Goal: Task Accomplishment & Management: Manage account settings

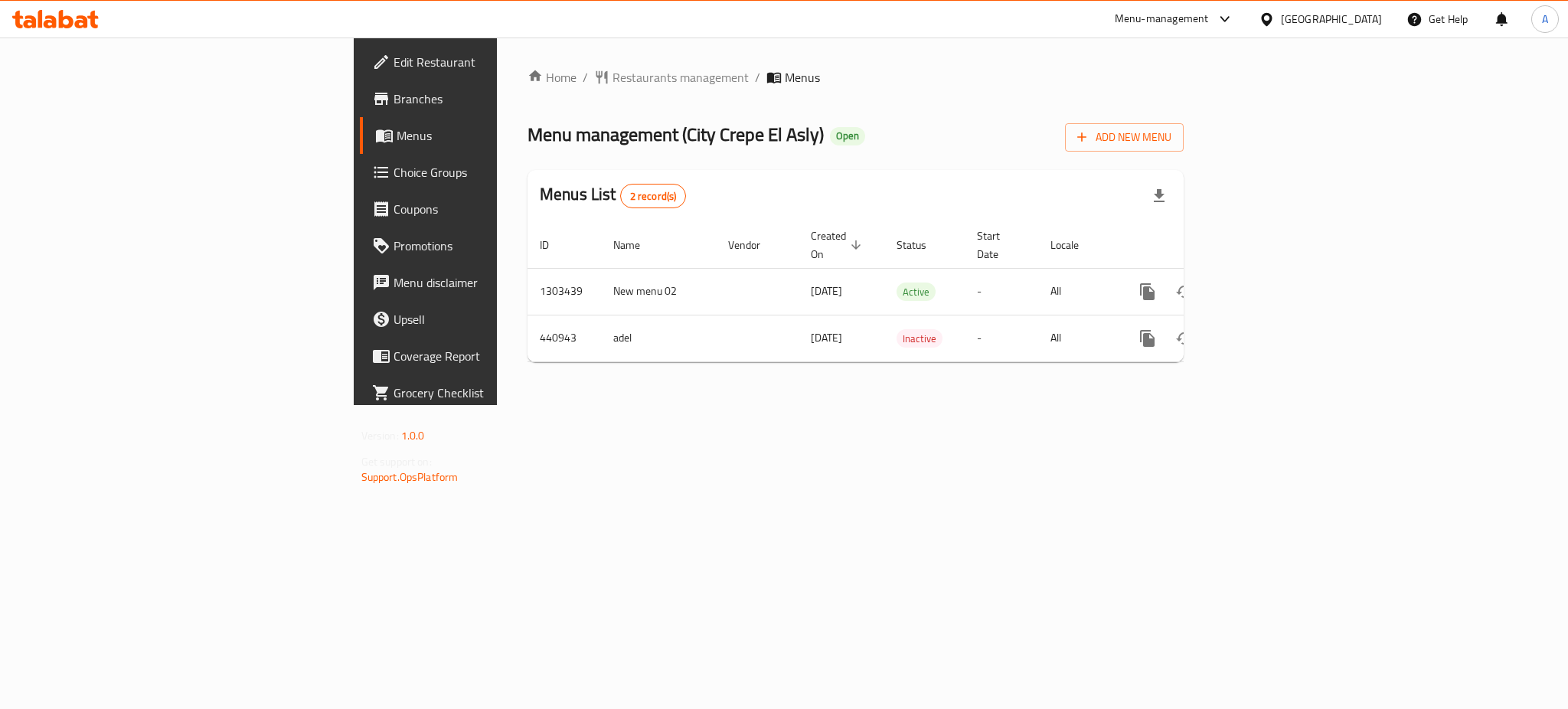
click at [1215, 405] on div "Home / Restaurants management / Menus Menu management ( City Crepe El Asly ) Op…" at bounding box center [855, 221] width 717 height 367
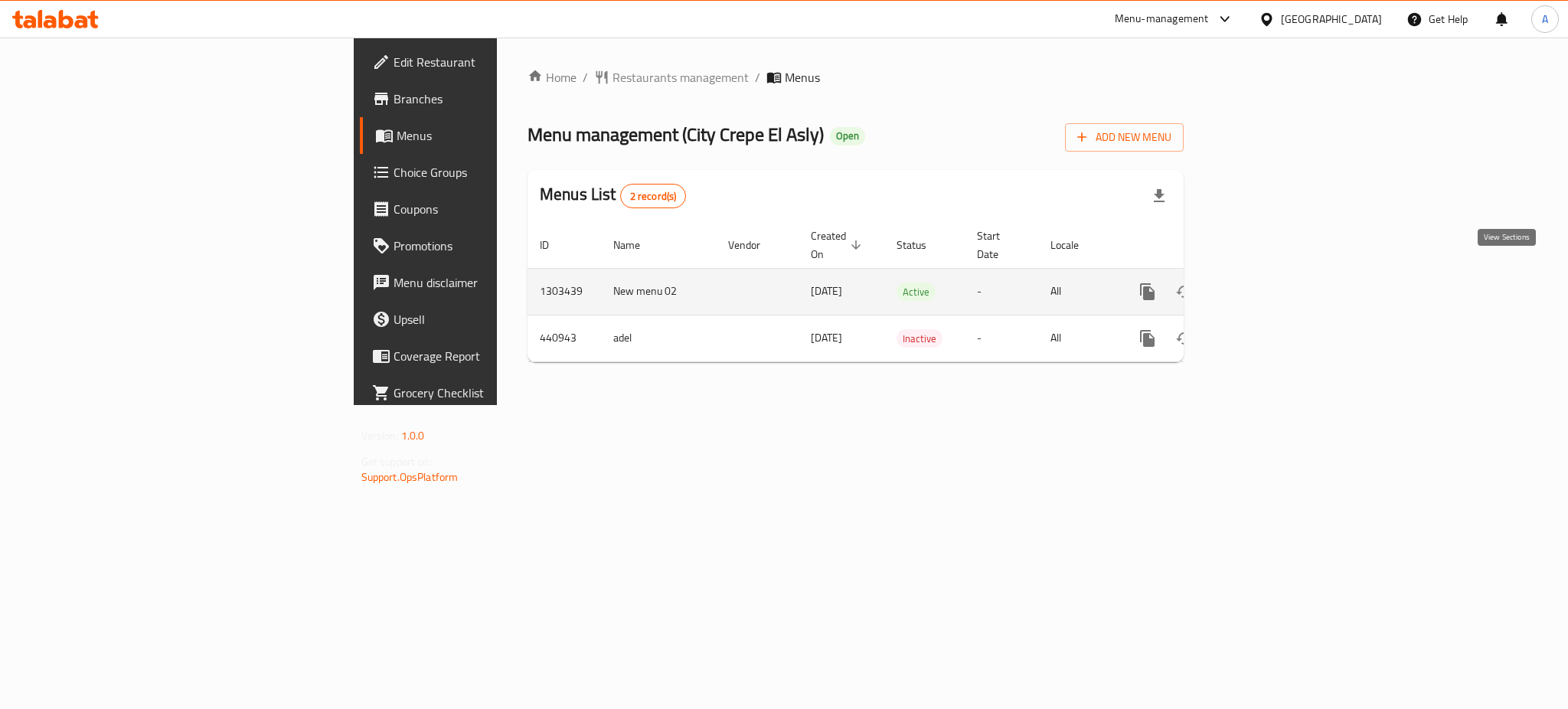
click at [1267, 283] on icon "enhanced table" at bounding box center [1258, 292] width 18 height 18
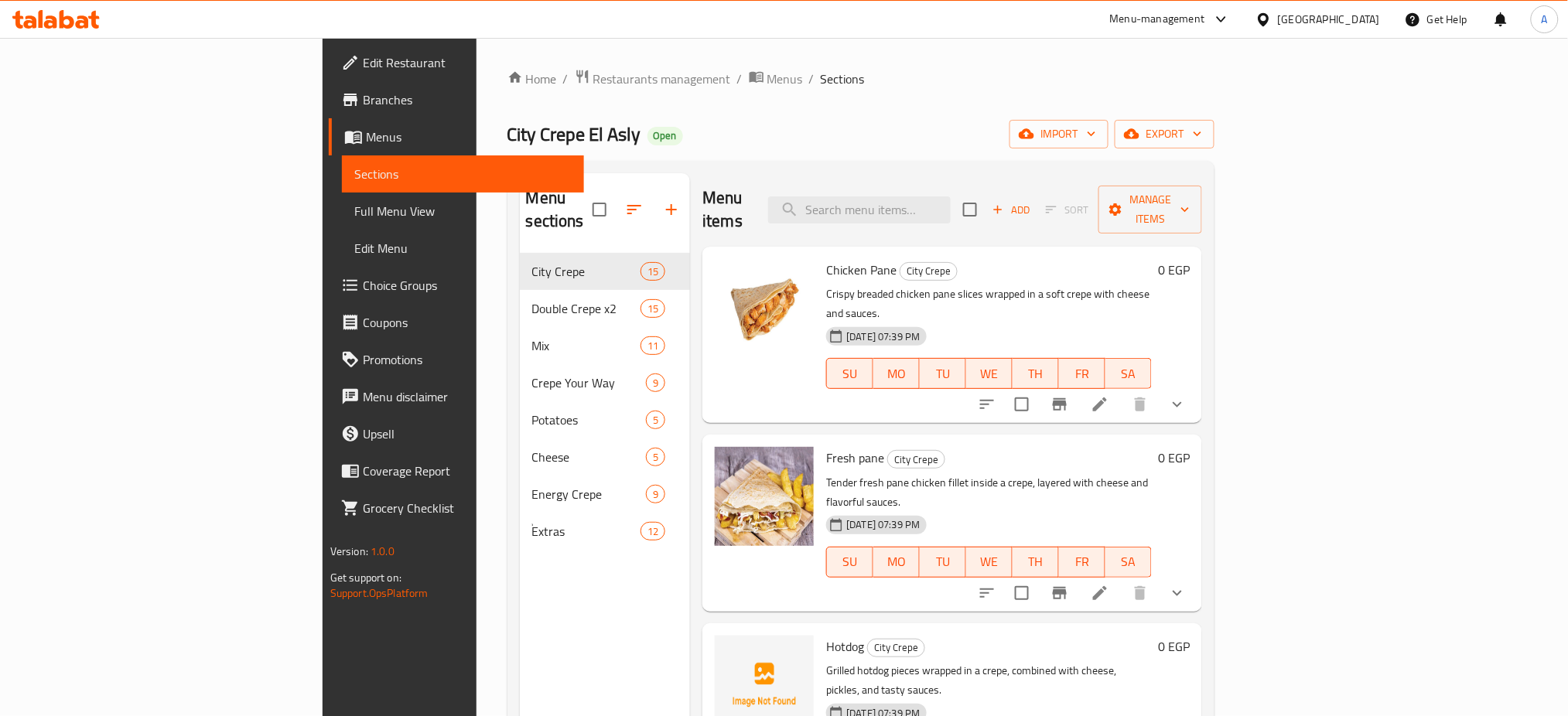
click at [1151, 447] on h6 "Fresh pane City Crepe" at bounding box center [989, 458] width 325 height 22
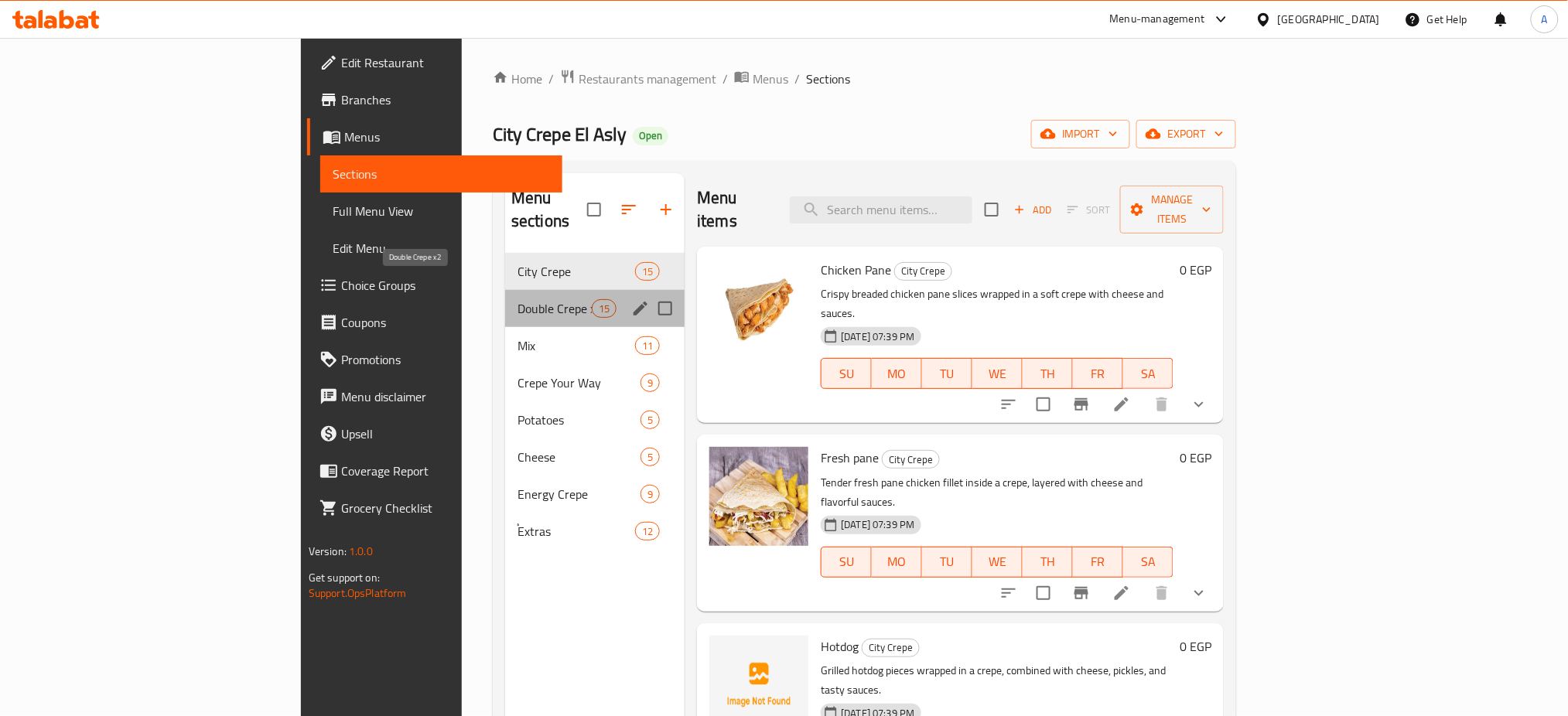
click at [517, 300] on span "Double Crepe x2" at bounding box center [554, 309] width 74 height 18
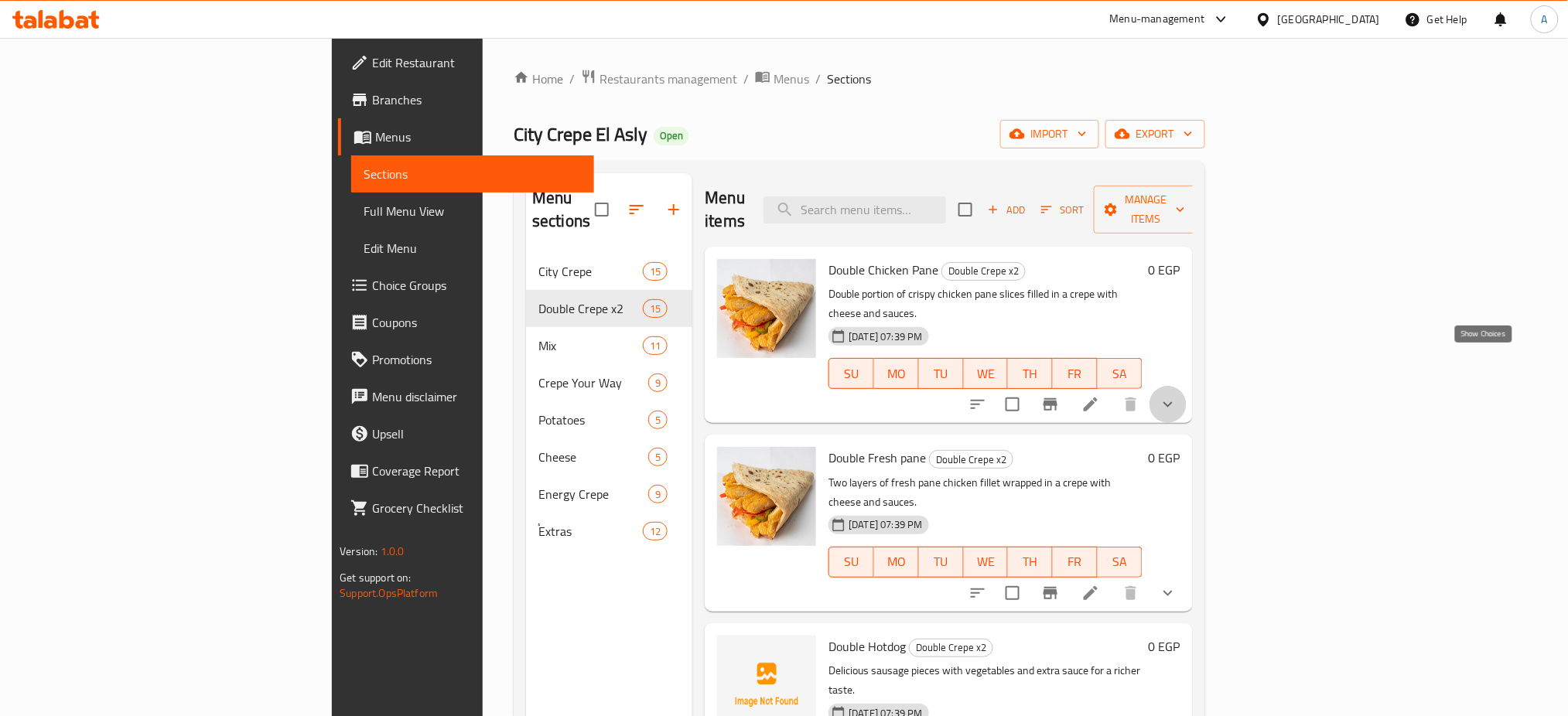
click at [1177, 395] on icon "show more" at bounding box center [1168, 404] width 18 height 18
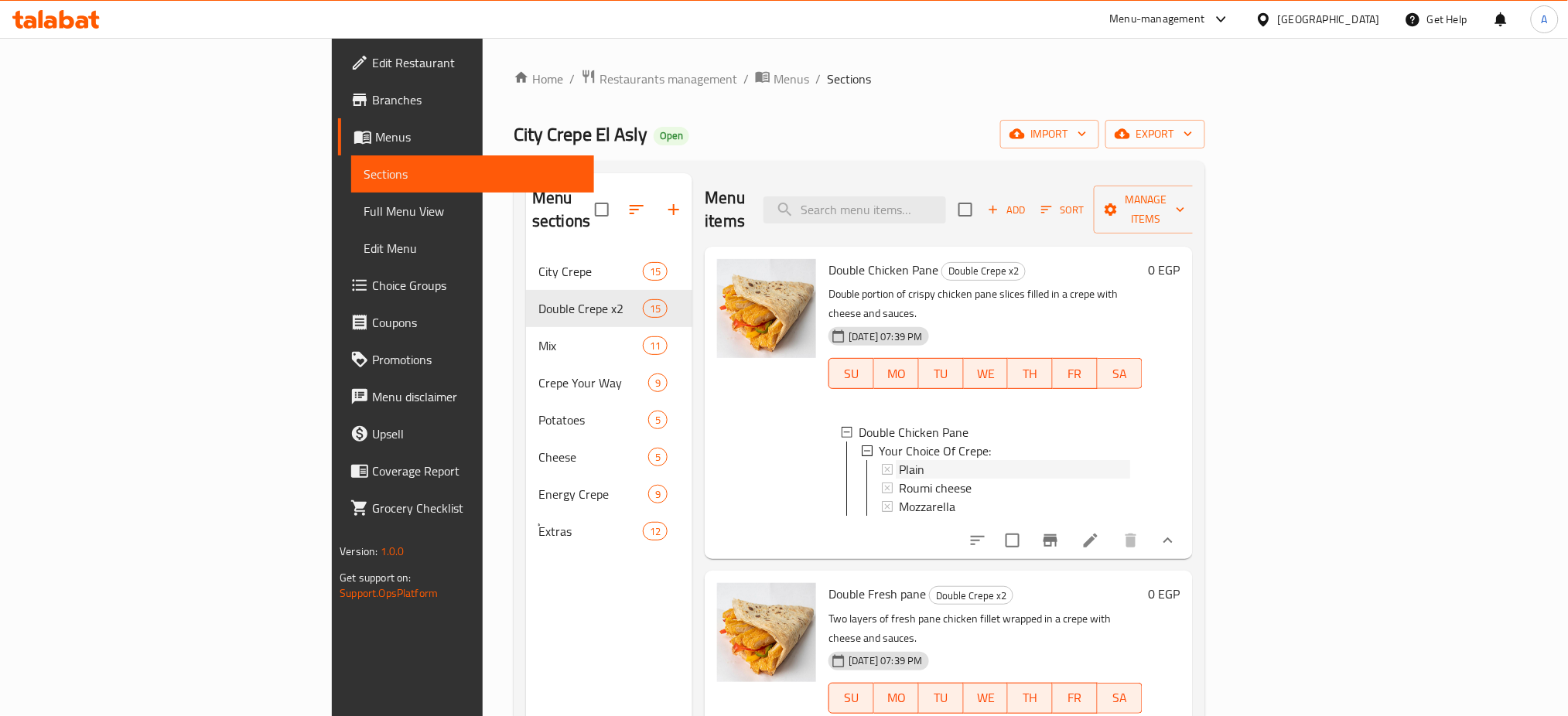
click at [899, 460] on span "Plain" at bounding box center [911, 469] width 26 height 18
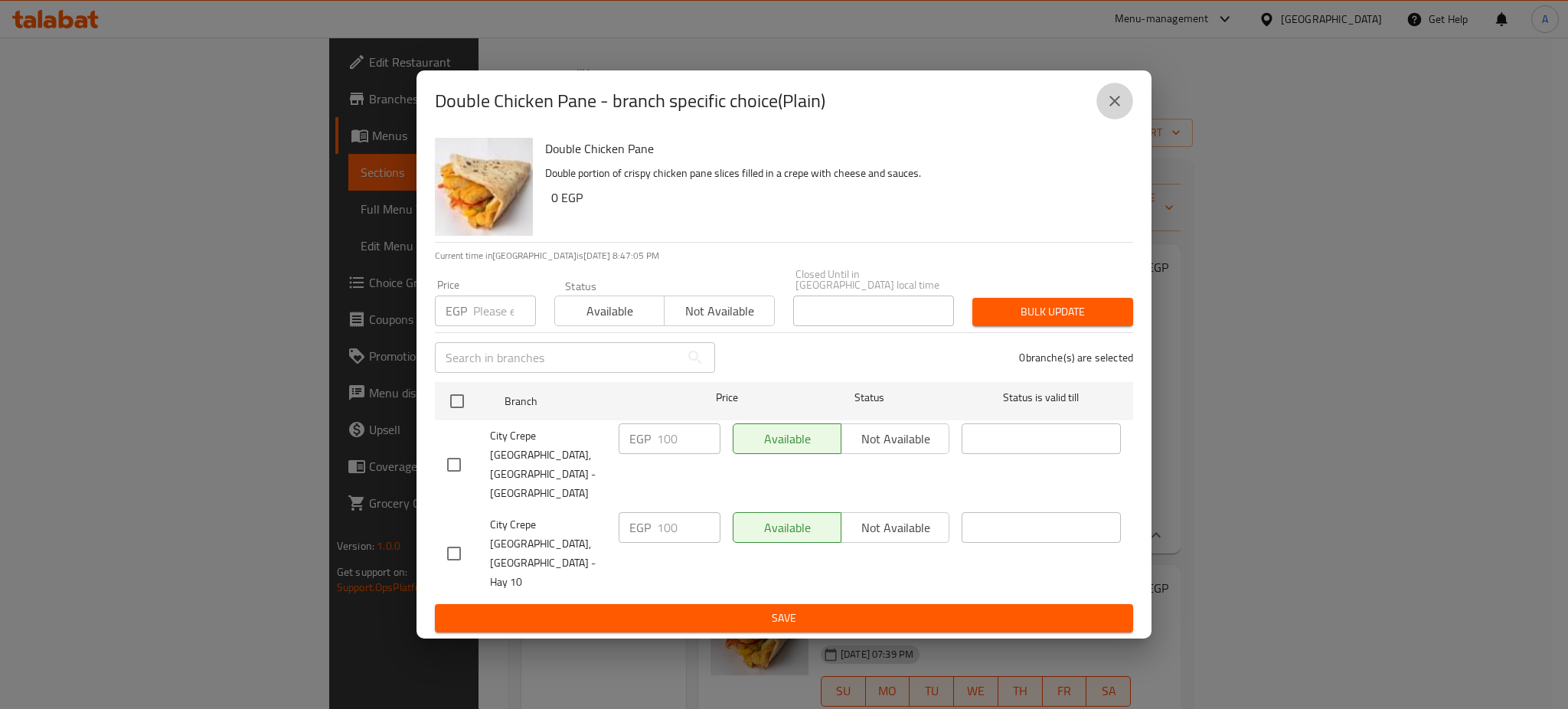
click at [1108, 110] on icon "close" at bounding box center [1114, 101] width 18 height 18
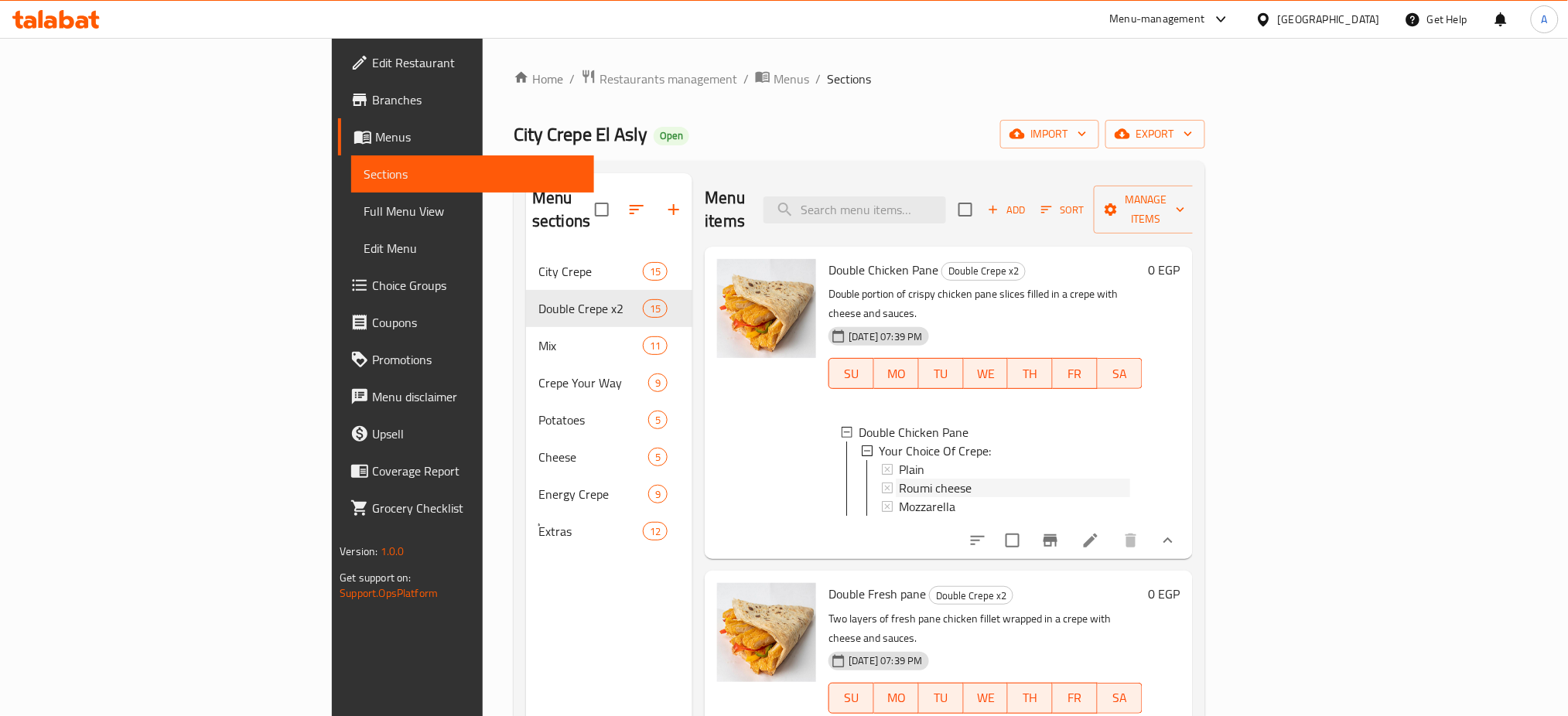
click at [899, 479] on span "Roumi cheese" at bounding box center [935, 488] width 73 height 18
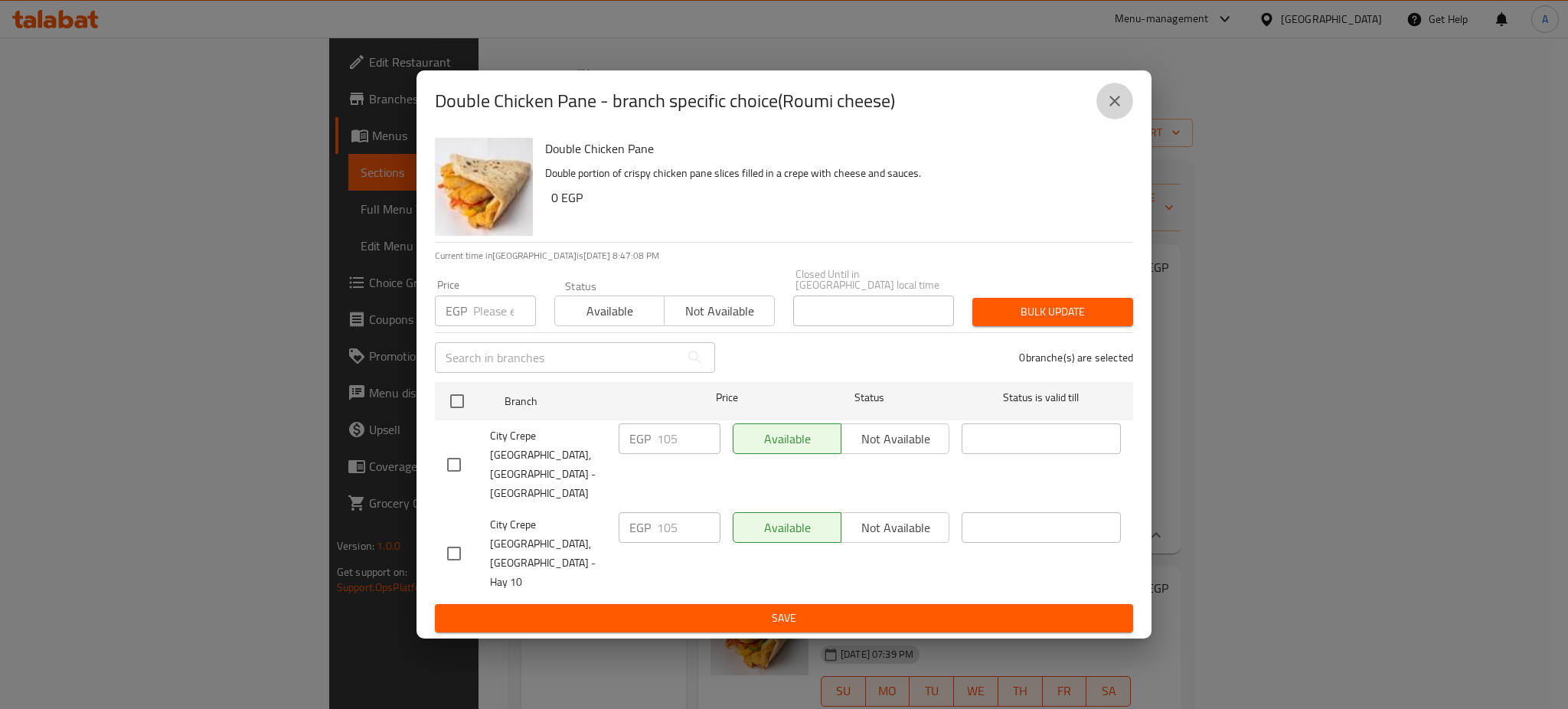
click at [1106, 110] on icon "close" at bounding box center [1114, 101] width 18 height 18
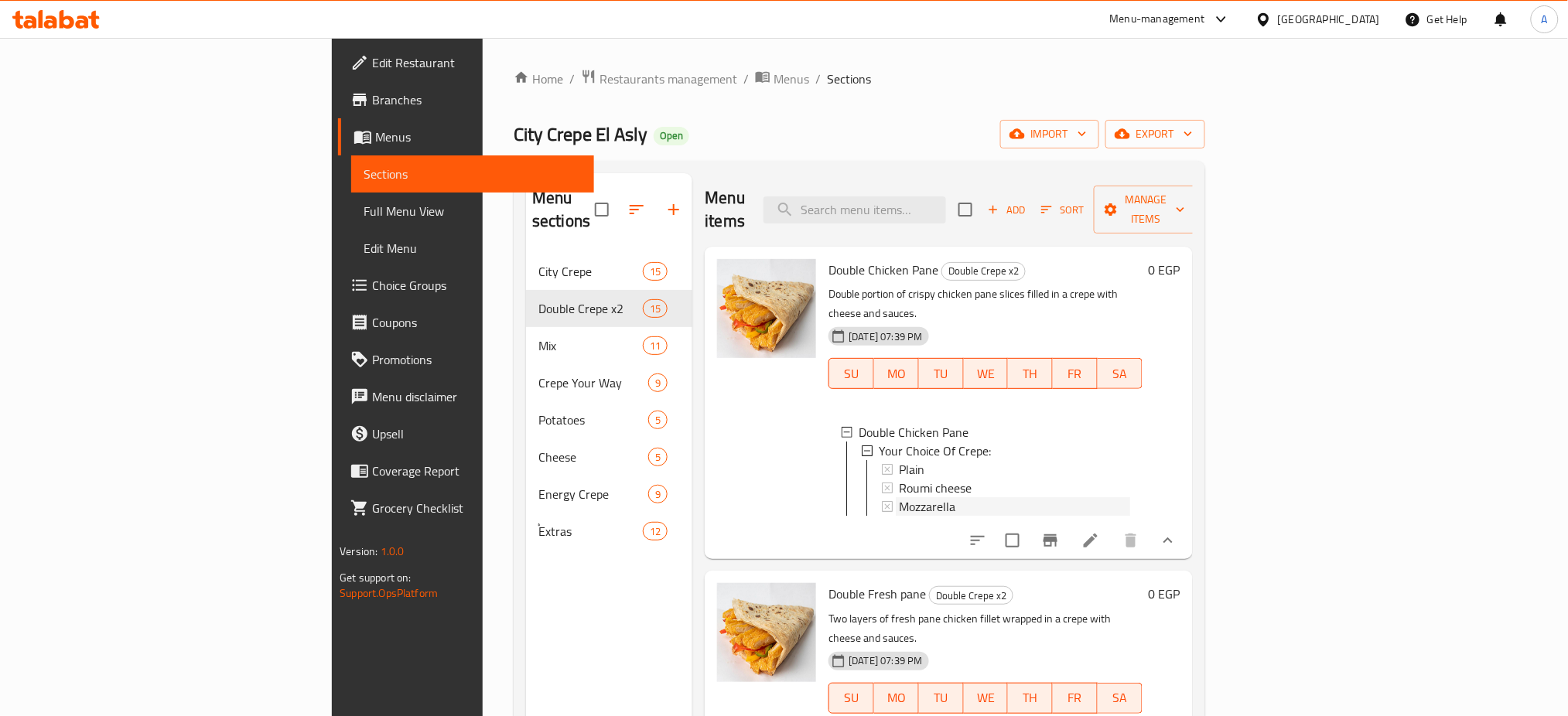
click at [899, 497] on span "Mozzarella" at bounding box center [927, 506] width 56 height 18
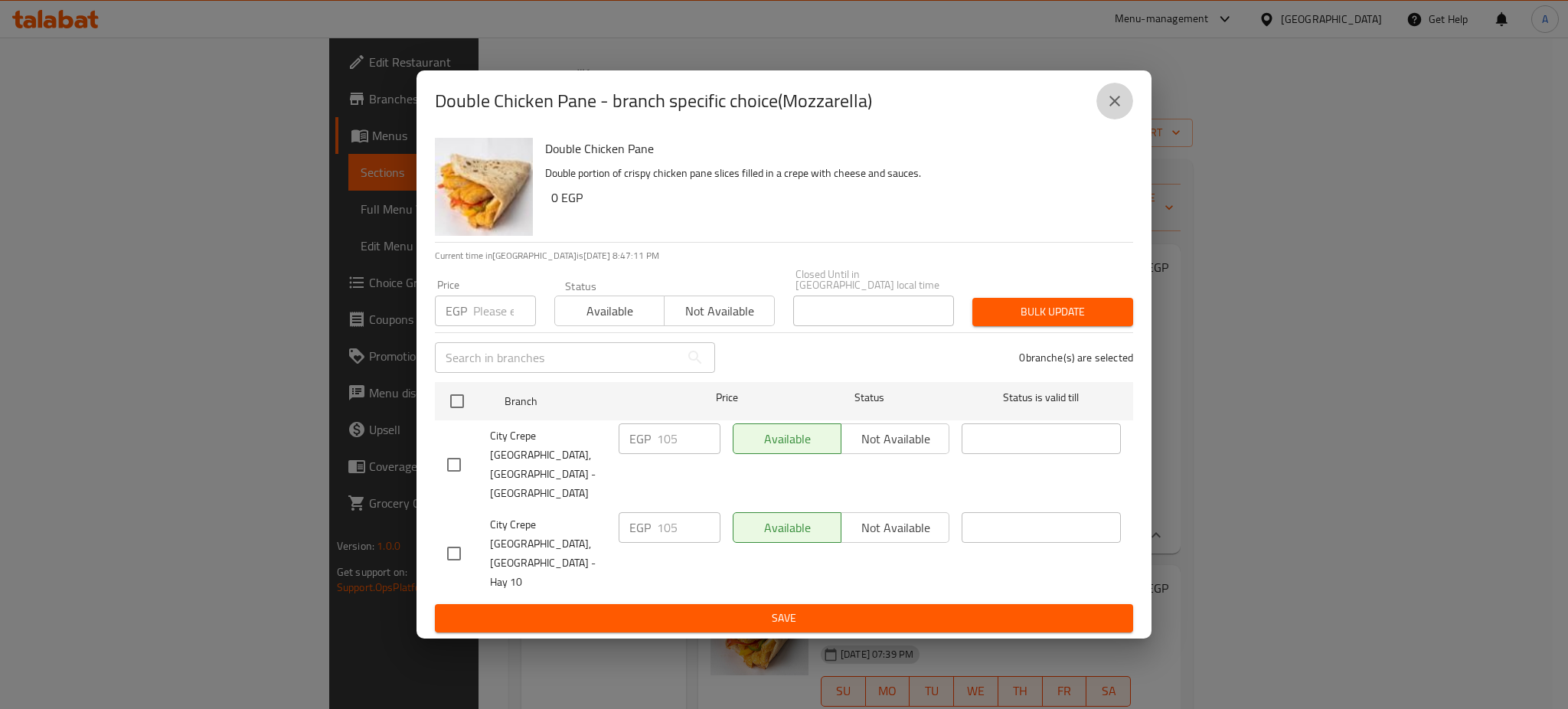
click at [1115, 110] on icon "close" at bounding box center [1114, 101] width 18 height 18
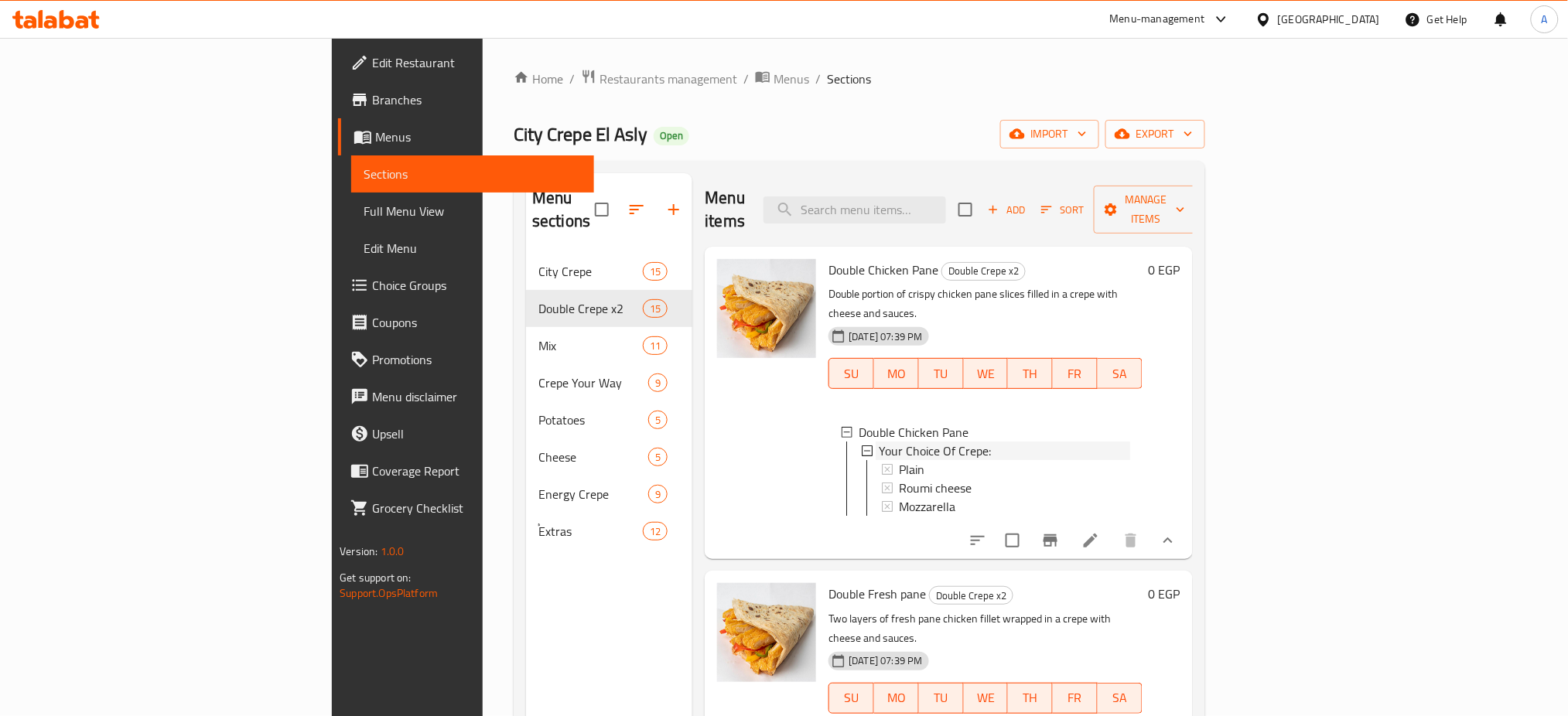
click at [1129, 441] on div "Your Choice Of Crepe:" at bounding box center [1004, 451] width 251 height 18
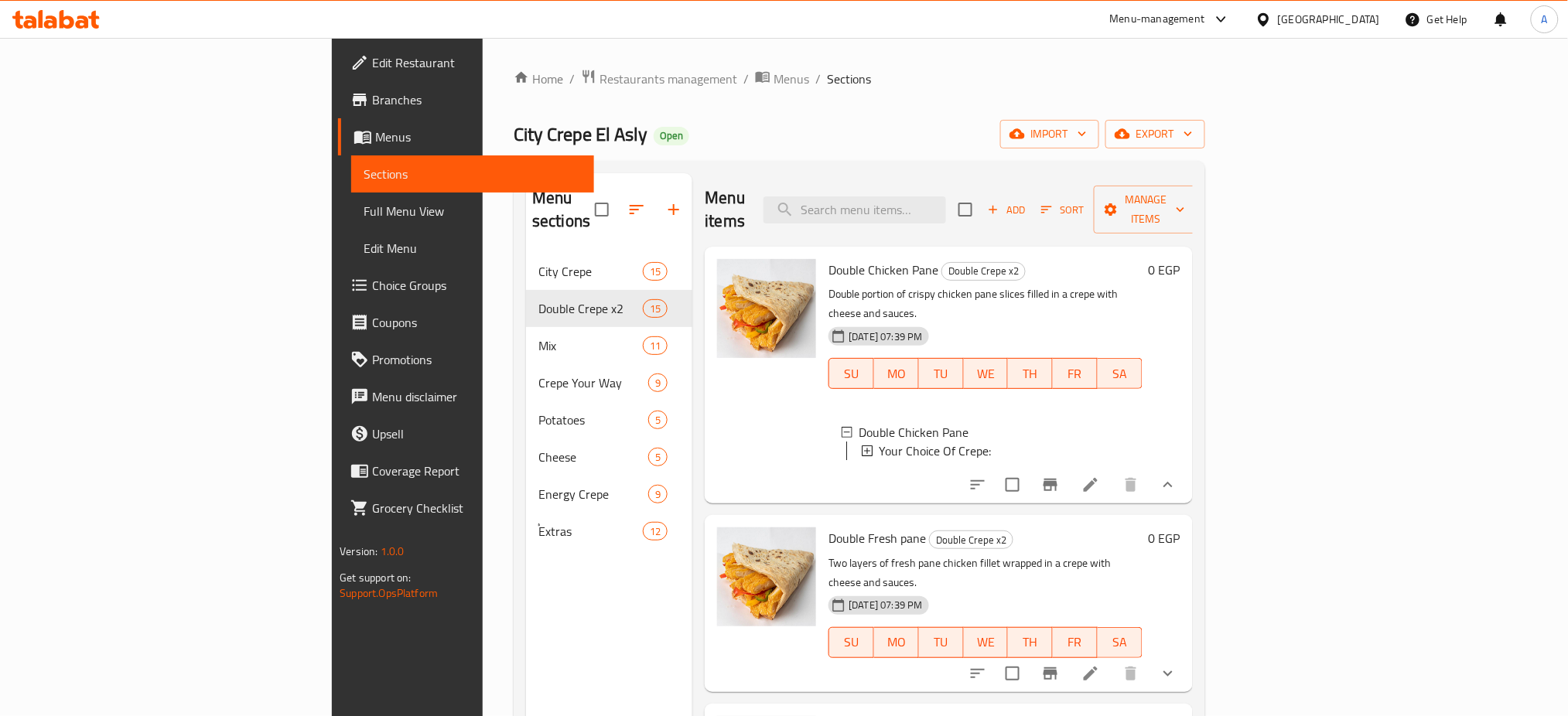
click at [372, 103] on span "Branches" at bounding box center [476, 100] width 210 height 18
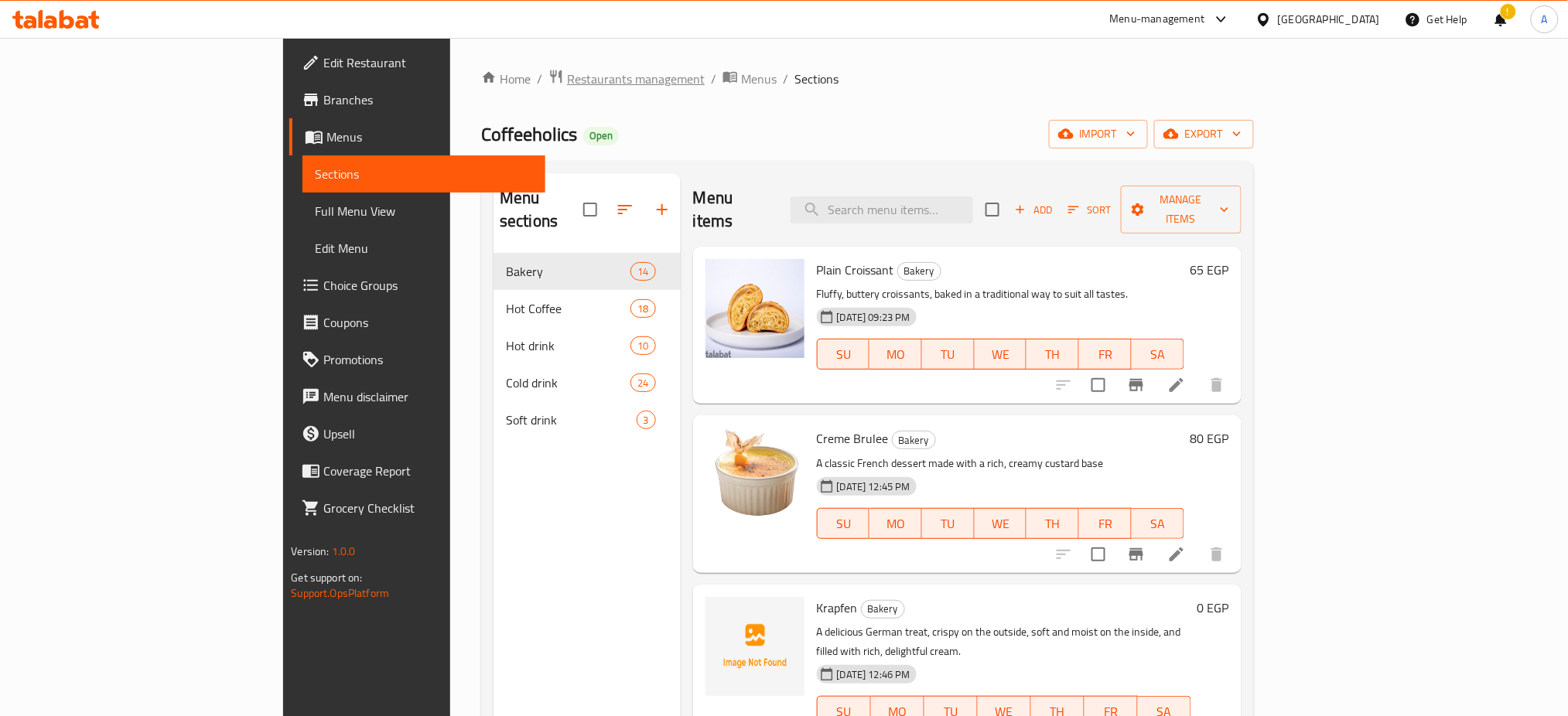
click at [567, 84] on span "Restaurants management" at bounding box center [636, 79] width 138 height 18
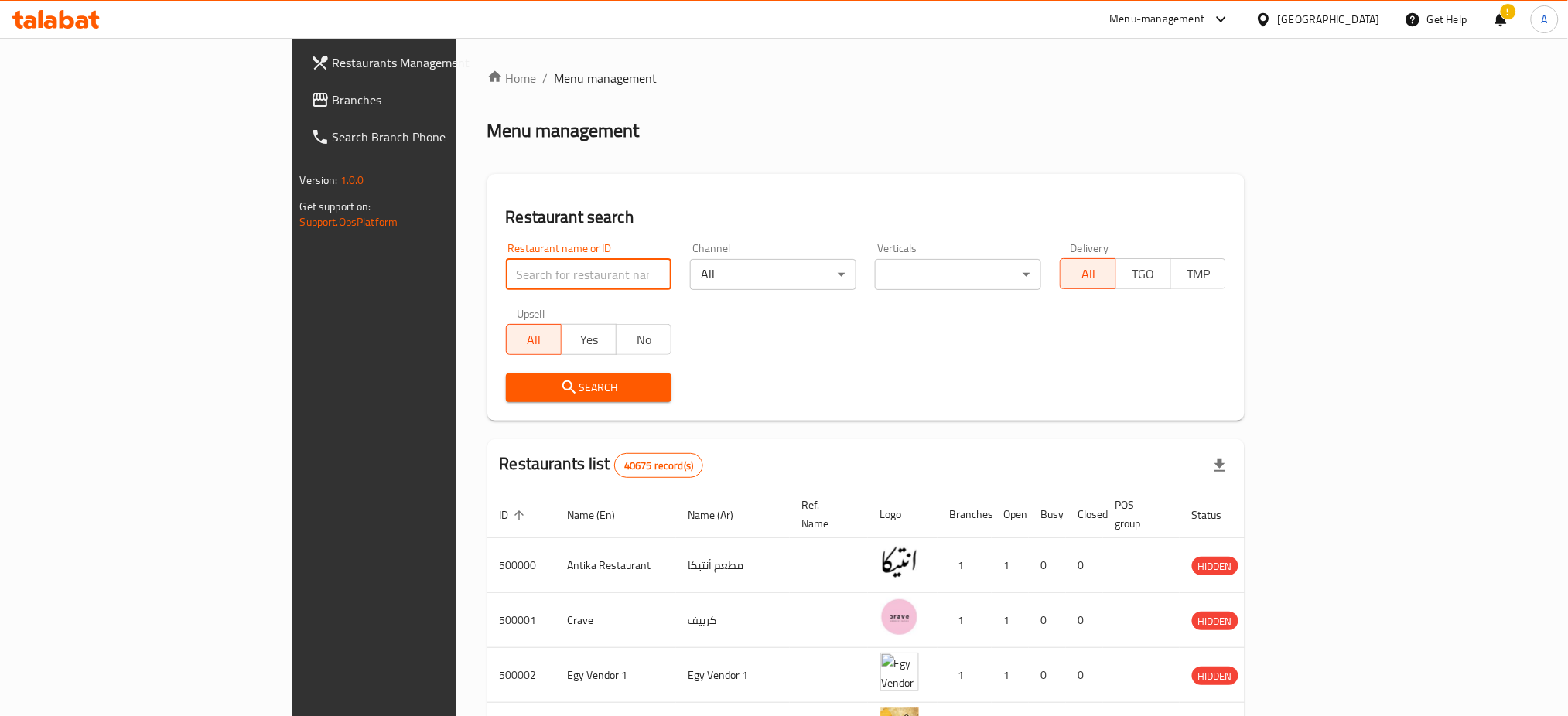
click at [506, 269] on input "search" at bounding box center [589, 274] width 166 height 31
paste input "677188"
type input "677188"
click button "Search" at bounding box center [589, 387] width 166 height 28
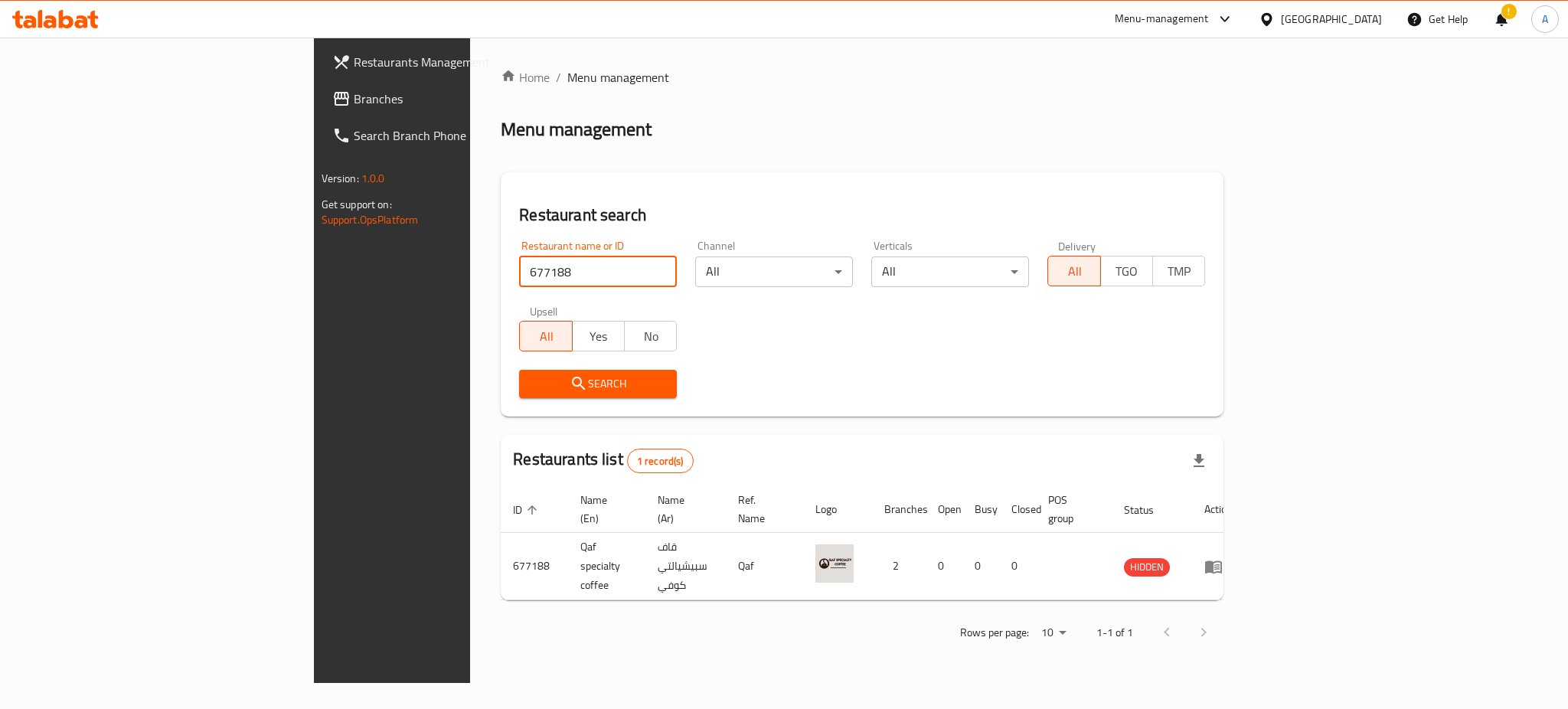
click at [353, 62] on span "Restaurants Management" at bounding box center [458, 62] width 210 height 18
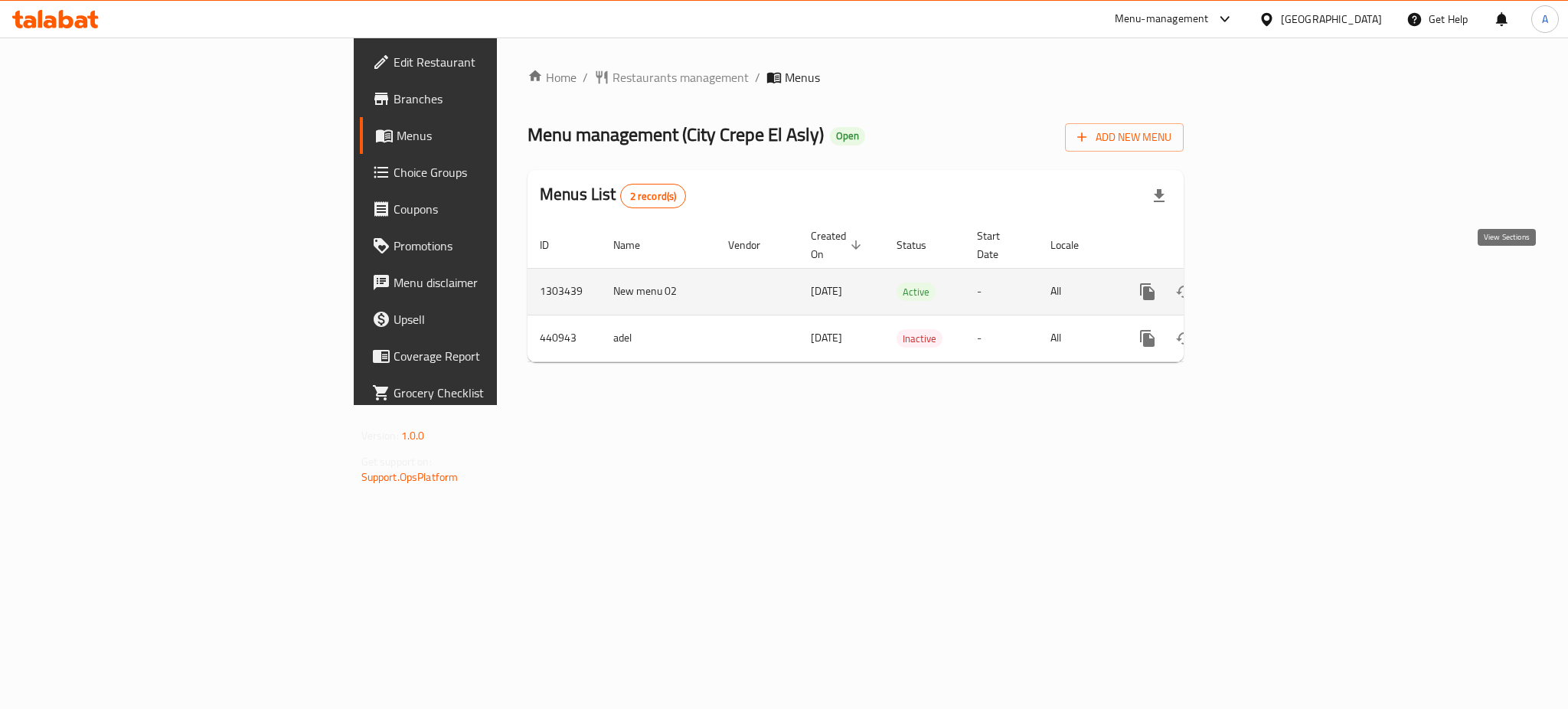
click at [1267, 283] on icon "enhanced table" at bounding box center [1258, 292] width 18 height 18
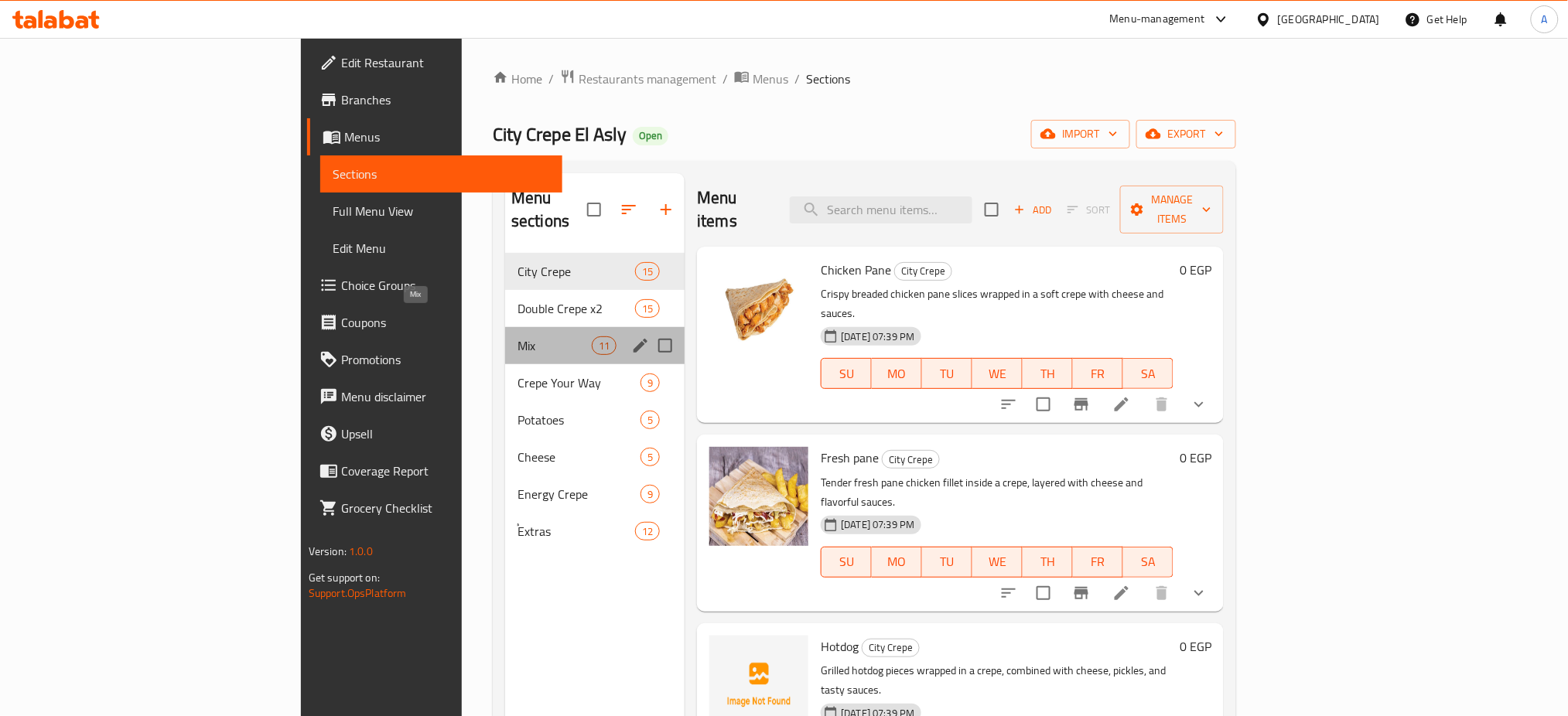
click at [517, 336] on span "Mix" at bounding box center [554, 345] width 74 height 18
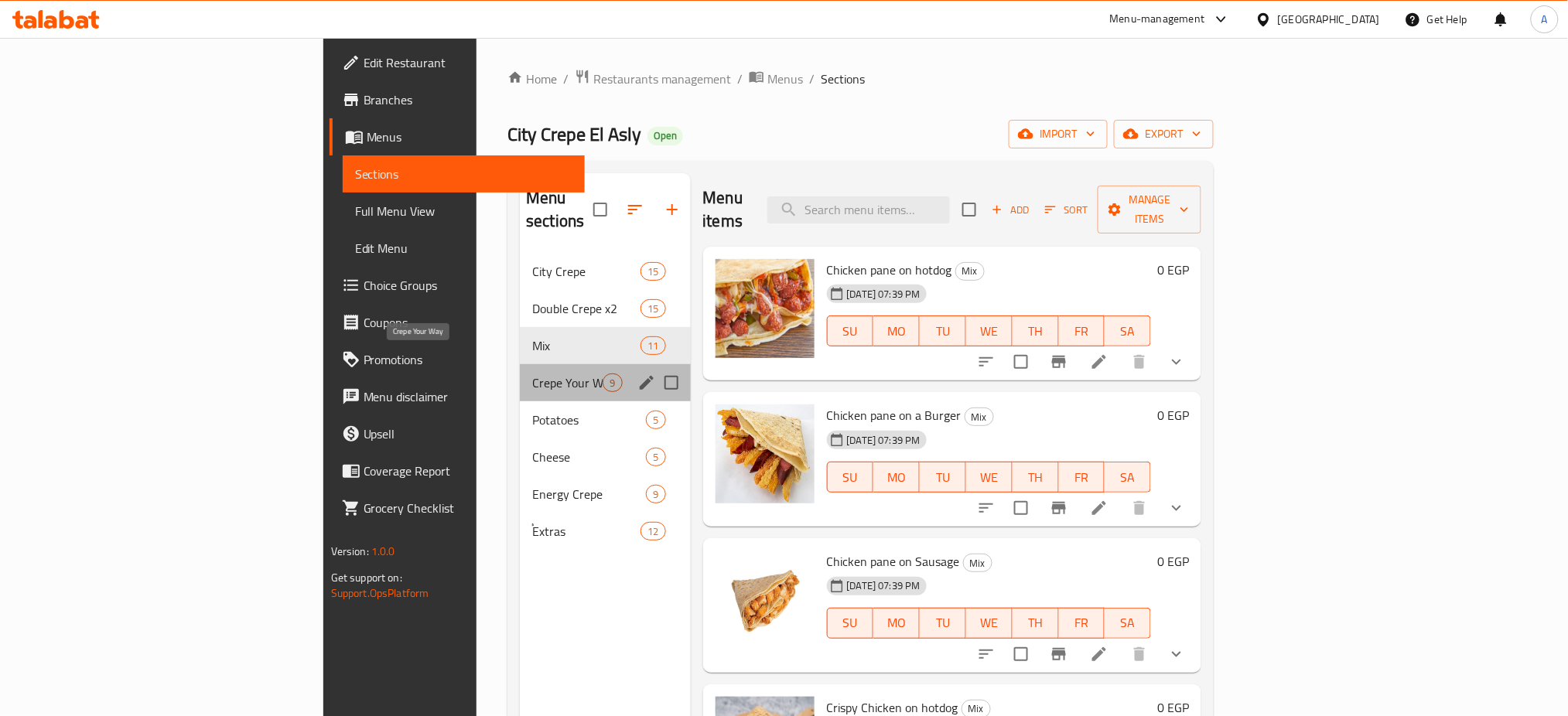
click at [532, 373] on span "Crepe Your Way" at bounding box center [567, 382] width 71 height 18
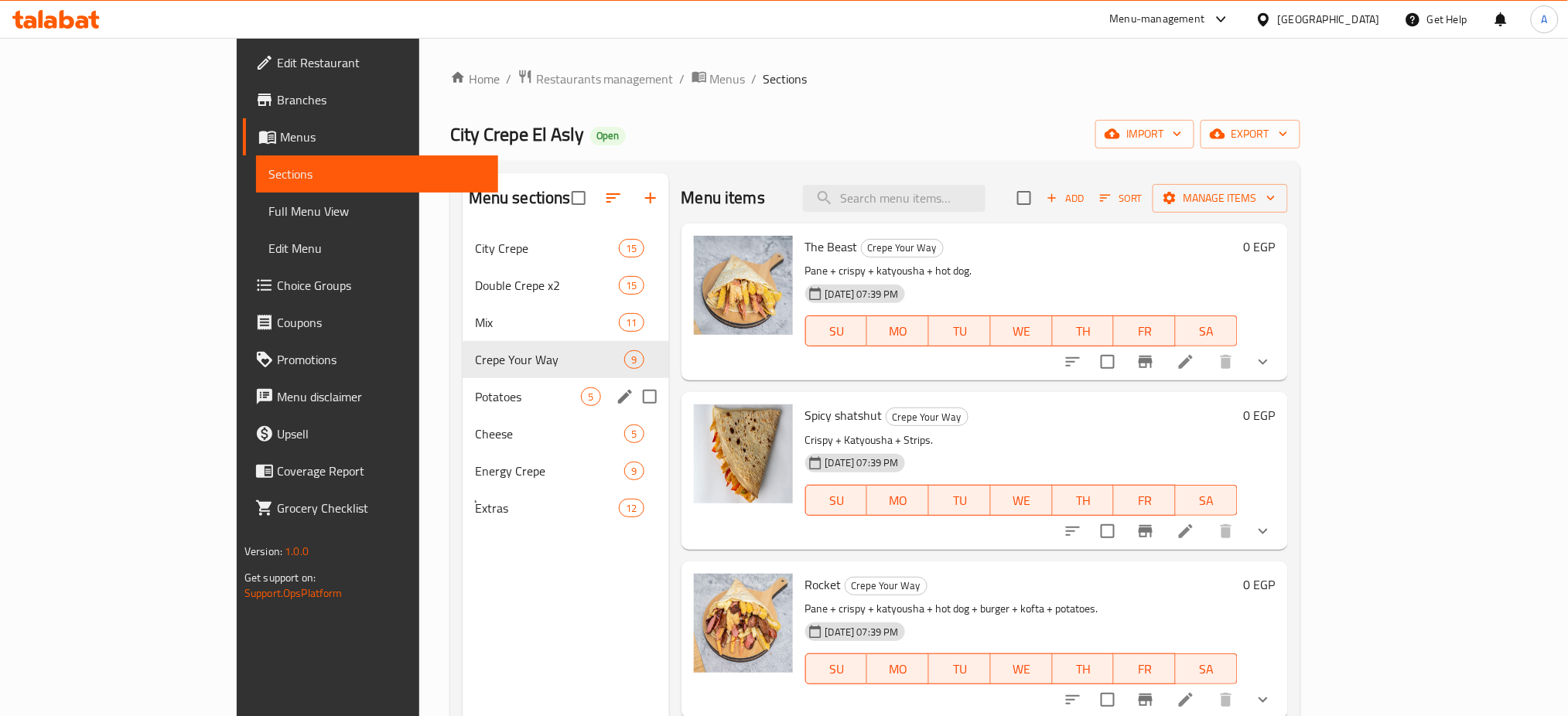
click at [462, 384] on div "Potatoes 5" at bounding box center [565, 397] width 207 height 37
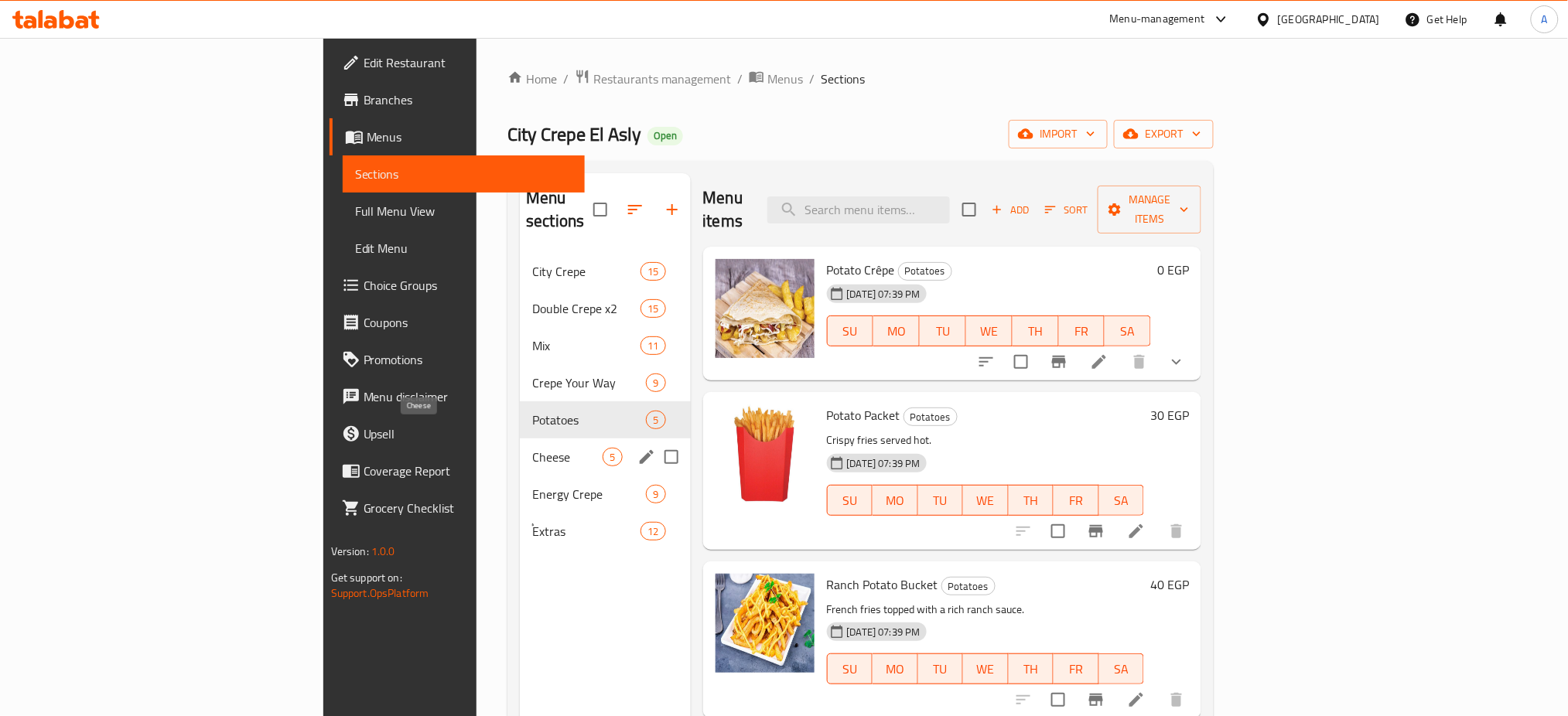
click at [532, 447] on span "Cheese" at bounding box center [567, 456] width 71 height 18
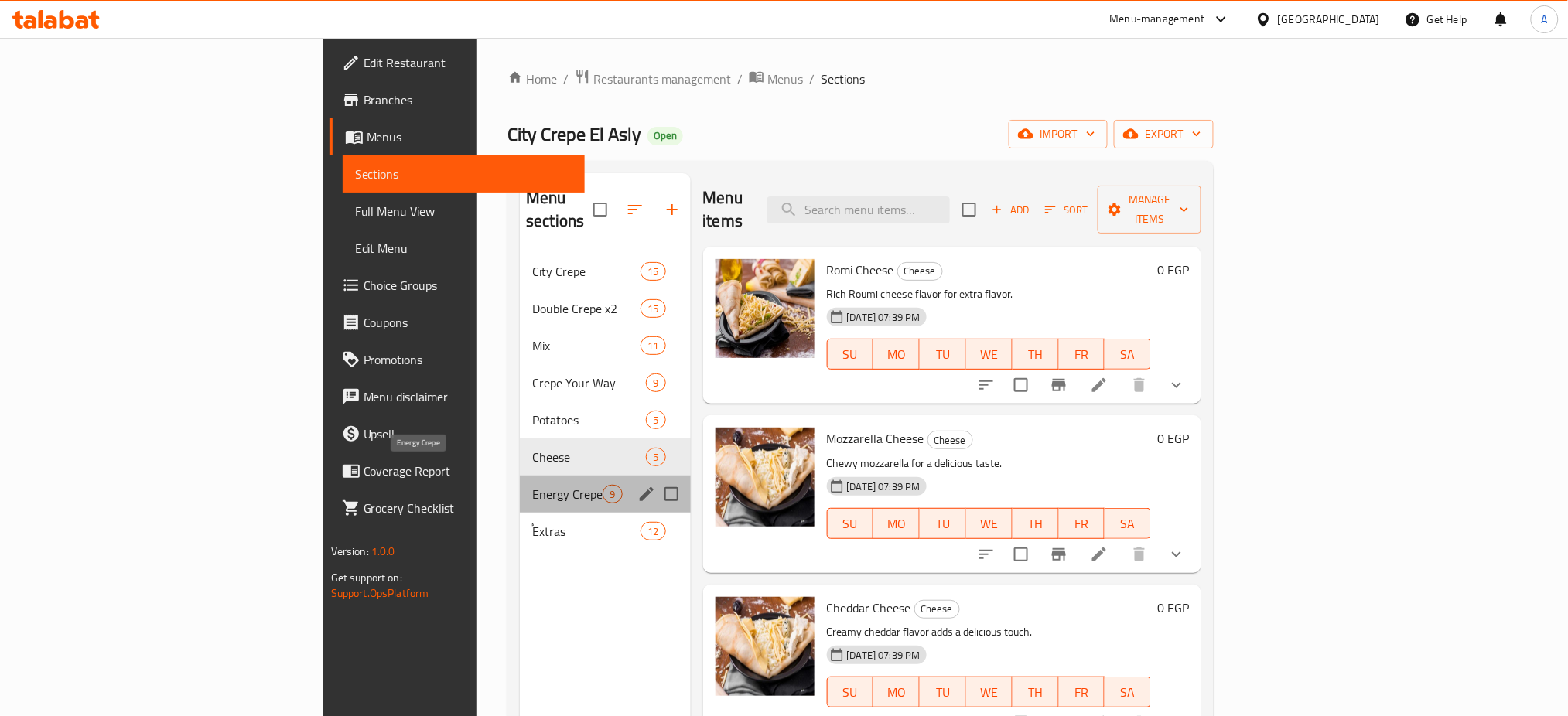
click at [532, 485] on span "Energy Crepe" at bounding box center [567, 494] width 71 height 18
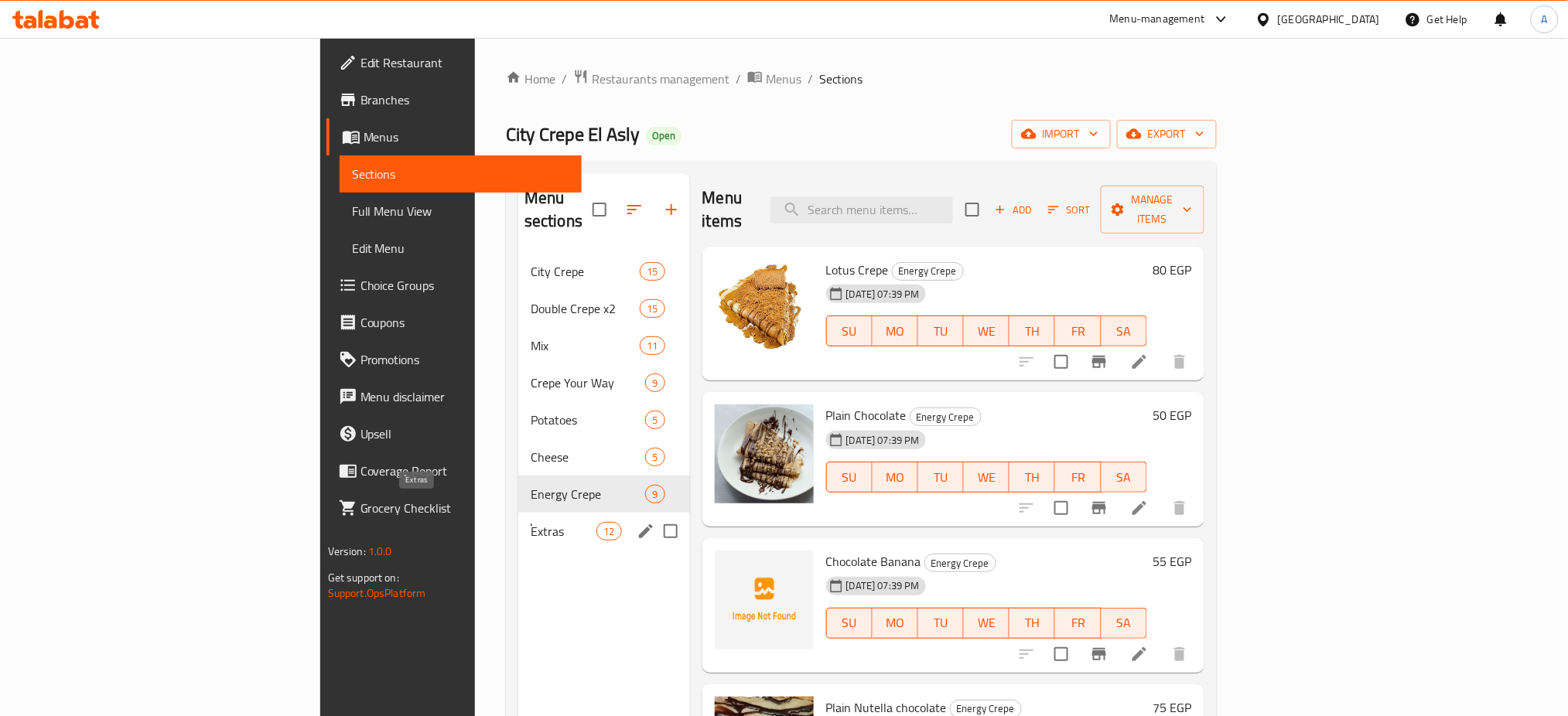
click at [530, 522] on span "ُExtras" at bounding box center [563, 531] width 66 height 18
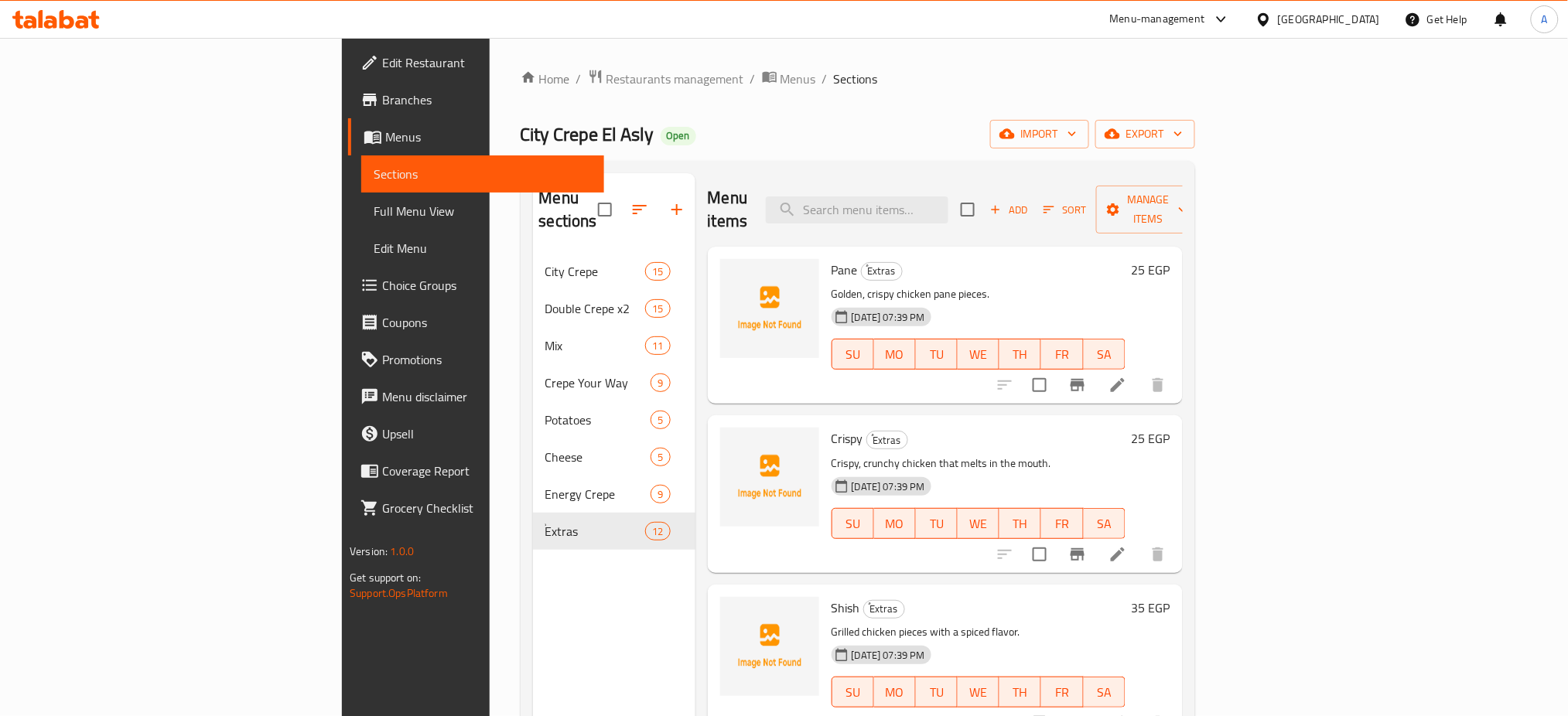
click at [1195, 78] on ol "Home / Restaurants management / Menus / Sections" at bounding box center [857, 79] width 674 height 20
click at [1126, 259] on h6 "Pane ُExtras" at bounding box center [979, 270] width 294 height 22
click at [382, 65] on span "Edit Restaurant" at bounding box center [486, 62] width 210 height 18
